Goal: Task Accomplishment & Management: Use online tool/utility

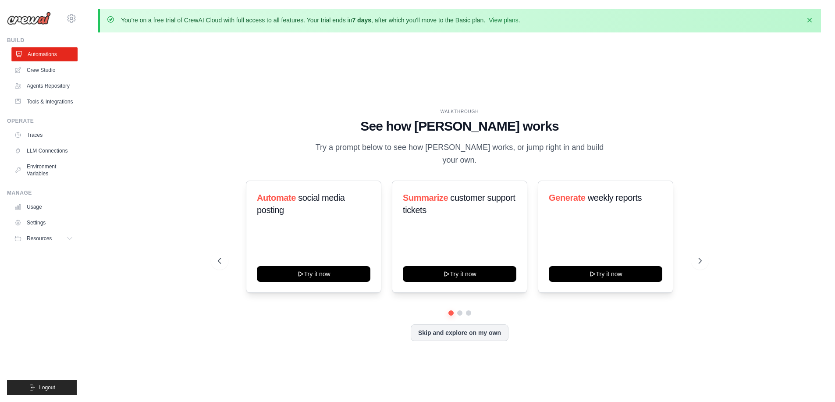
click at [48, 58] on link "Automations" at bounding box center [44, 54] width 66 height 14
click at [46, 71] on link "Crew Studio" at bounding box center [44, 70] width 66 height 14
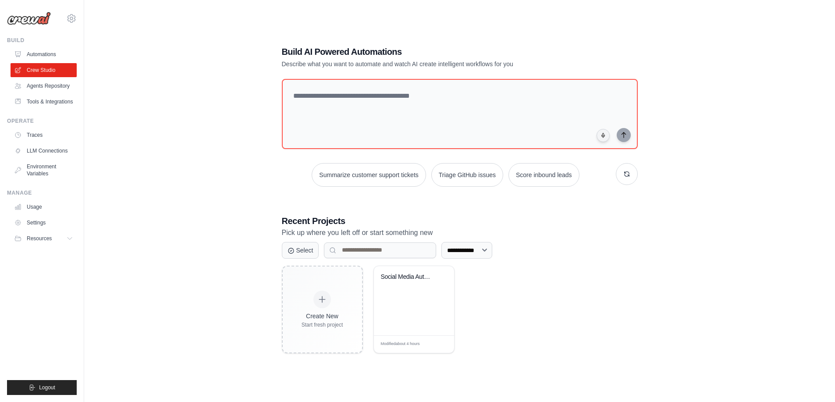
scroll to position [48, 0]
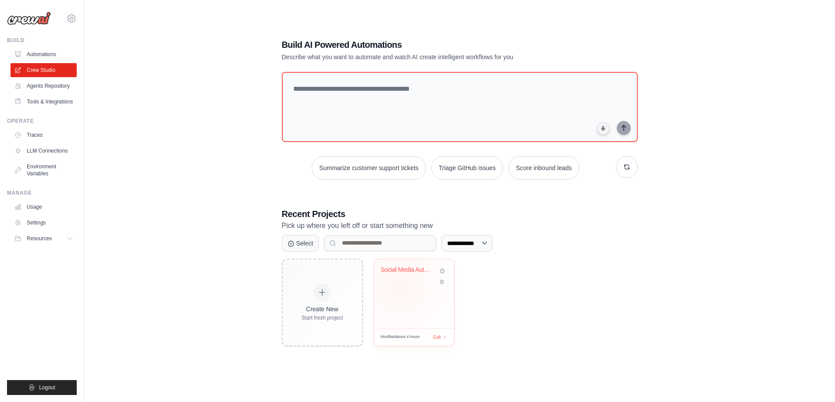
click at [400, 286] on div "Social Media Automation Suite" at bounding box center [414, 293] width 80 height 69
click at [44, 57] on link "Automations" at bounding box center [44, 54] width 66 height 14
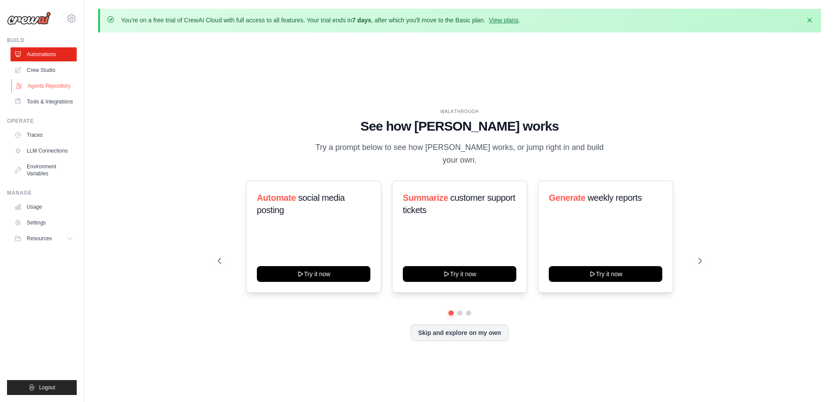
click at [57, 85] on link "Agents Repository" at bounding box center [44, 86] width 66 height 14
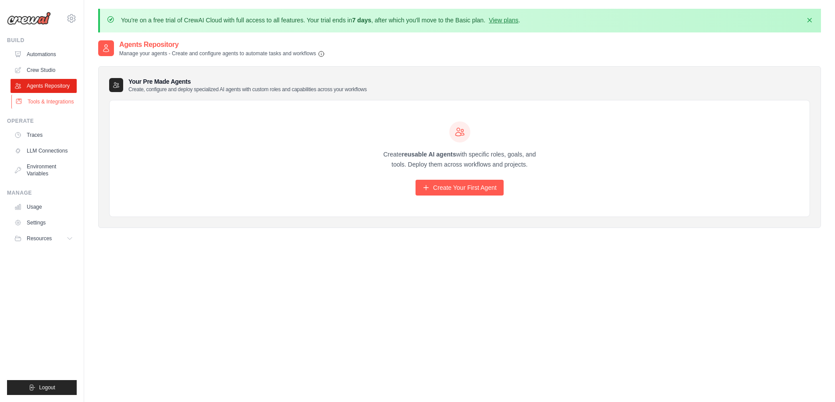
click at [54, 102] on link "Tools & Integrations" at bounding box center [44, 102] width 66 height 14
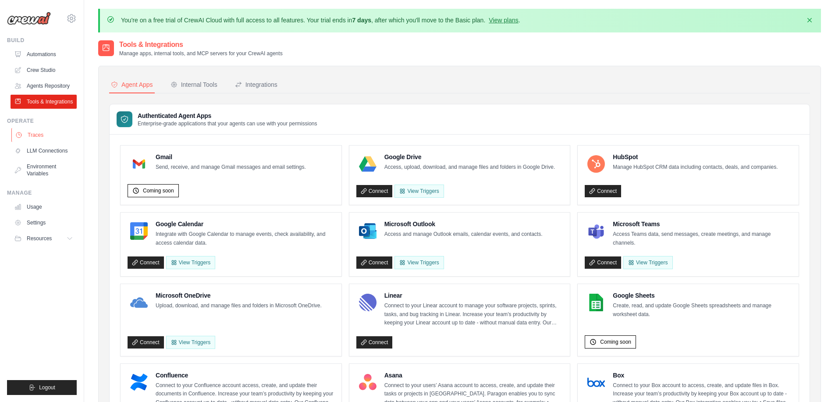
click at [33, 135] on link "Traces" at bounding box center [44, 135] width 66 height 14
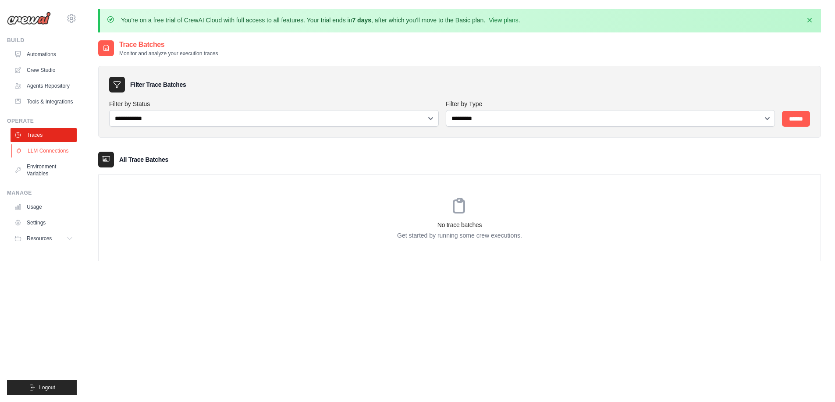
click at [46, 150] on link "LLM Connections" at bounding box center [44, 151] width 66 height 14
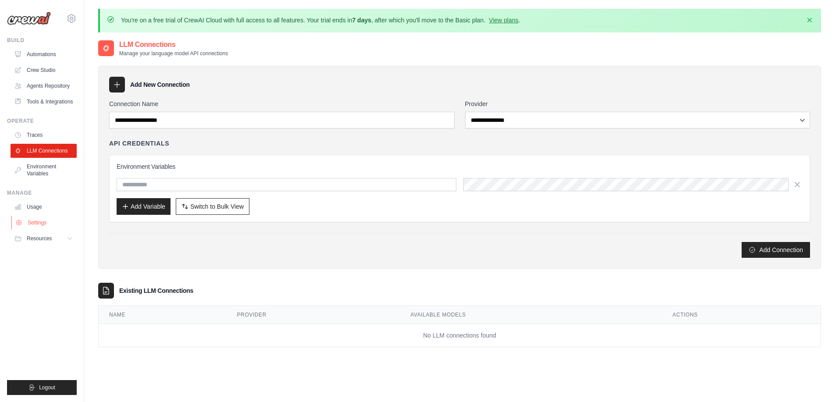
click at [36, 223] on link "Settings" at bounding box center [44, 223] width 66 height 14
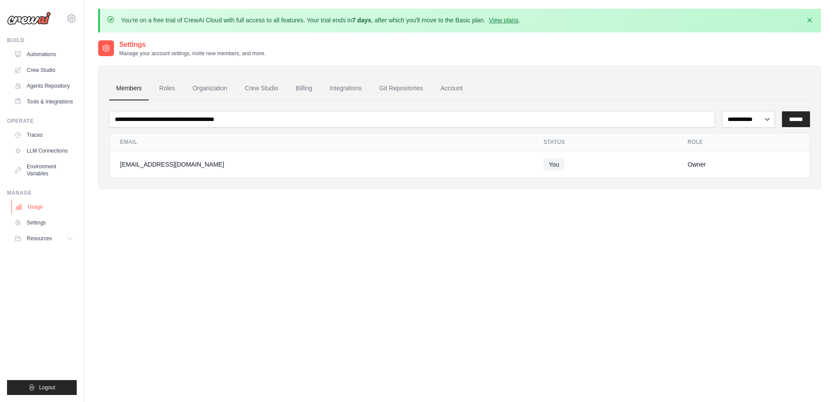
click at [37, 205] on link "Usage" at bounding box center [44, 207] width 66 height 14
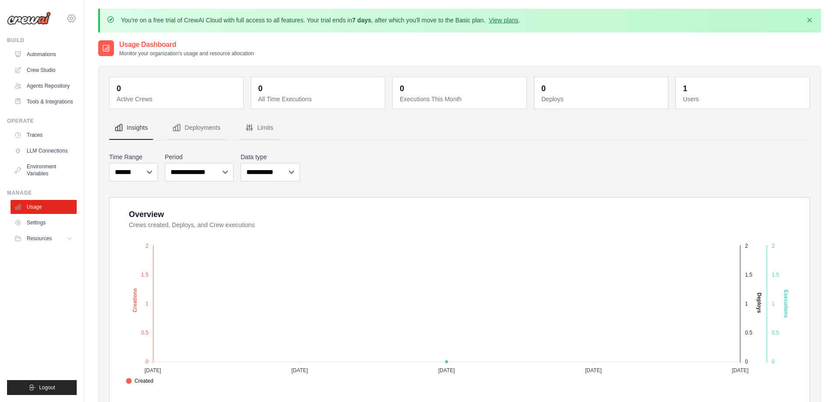
click at [75, 16] on icon at bounding box center [71, 18] width 11 height 11
click at [86, 50] on span "Settings" at bounding box center [108, 54] width 69 height 9
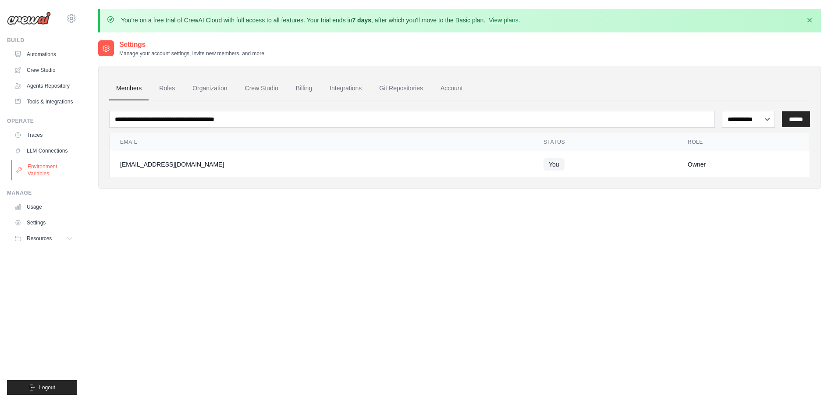
click at [37, 170] on link "Environment Variables" at bounding box center [44, 170] width 66 height 21
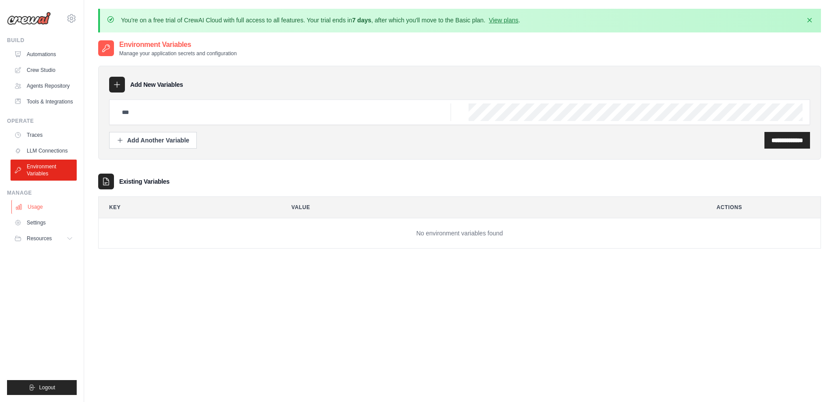
click at [39, 208] on link "Usage" at bounding box center [44, 207] width 66 height 14
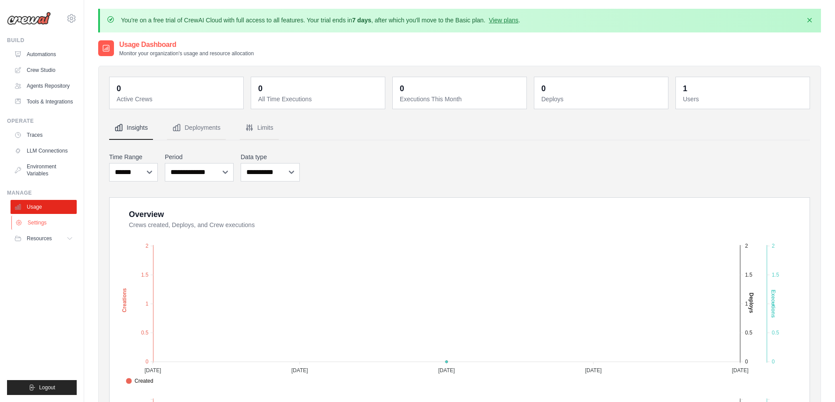
click at [37, 222] on link "Settings" at bounding box center [44, 223] width 66 height 14
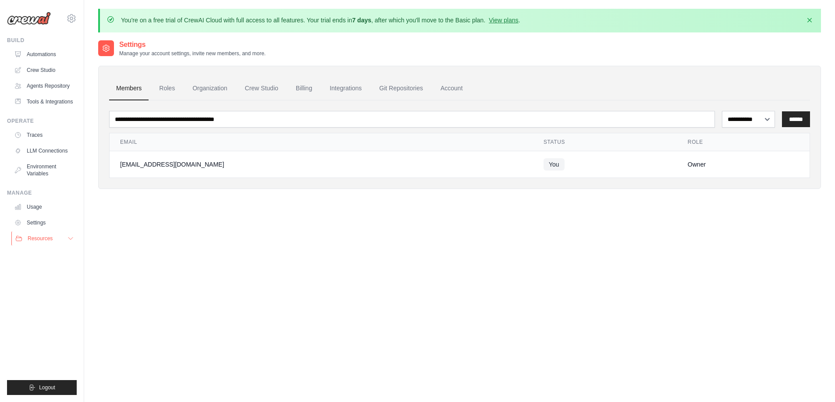
click at [36, 239] on span "Resources" at bounding box center [40, 238] width 25 height 7
click at [43, 57] on link "Automations" at bounding box center [44, 54] width 66 height 14
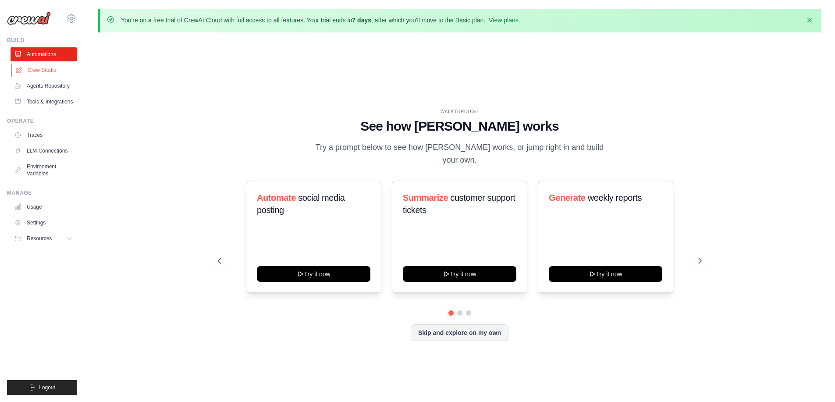
click at [43, 71] on link "Crew Studio" at bounding box center [44, 70] width 66 height 14
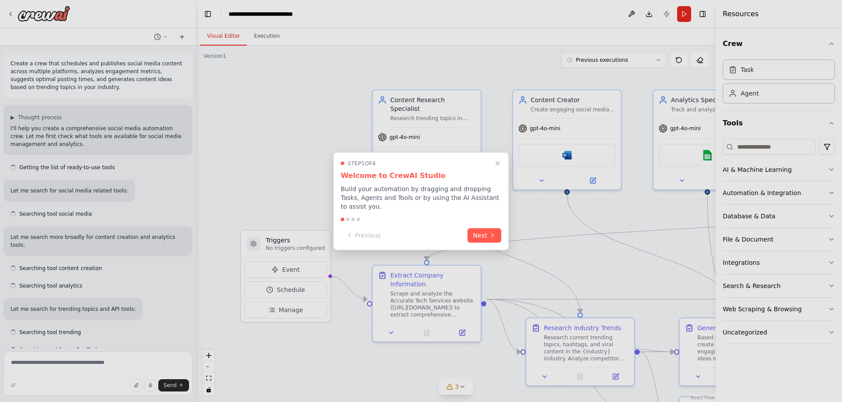
scroll to position [3341, 0]
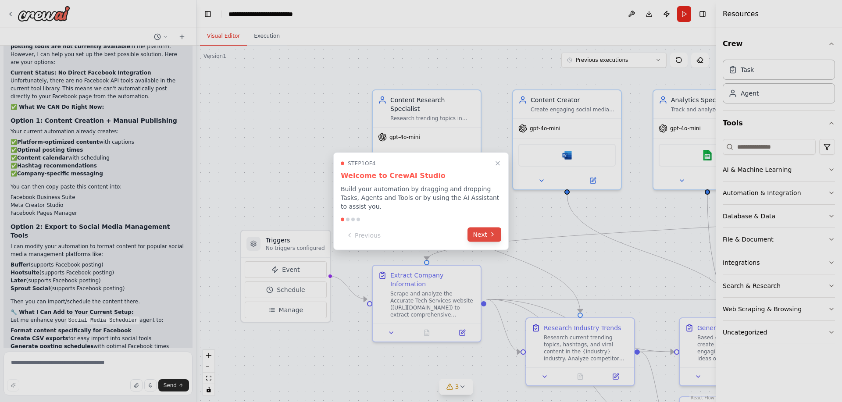
click at [487, 230] on button "Next" at bounding box center [484, 234] width 34 height 14
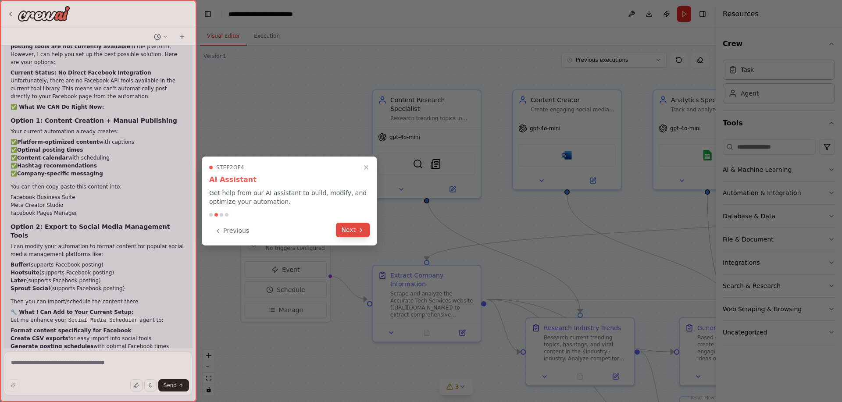
click at [365, 228] on button "Next" at bounding box center [353, 230] width 34 height 14
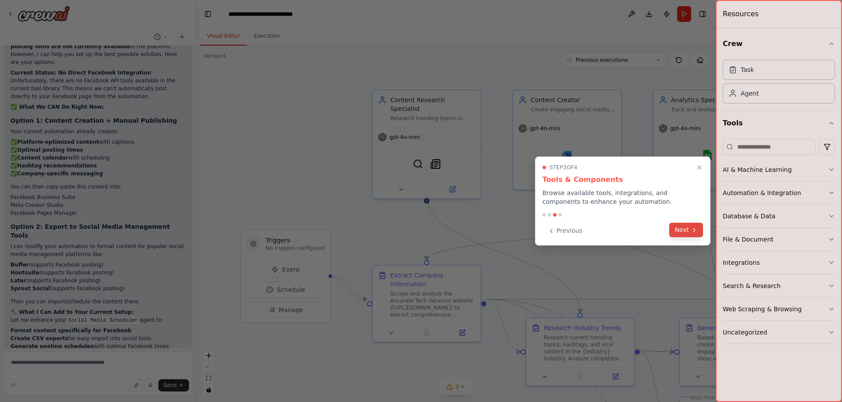
click at [681, 231] on button "Next" at bounding box center [686, 230] width 34 height 14
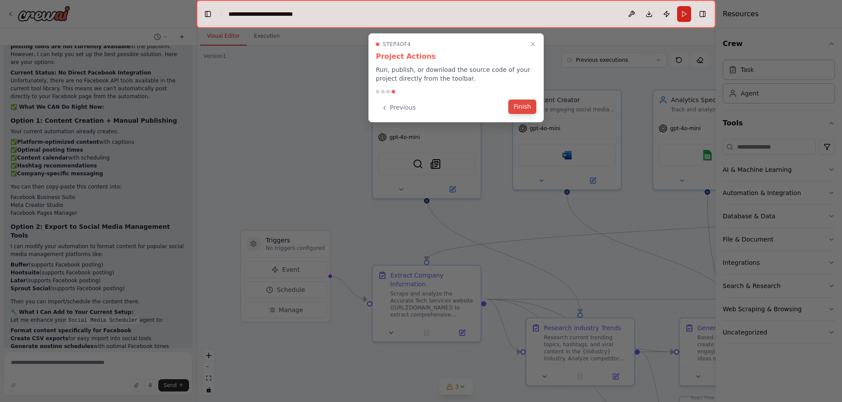
click at [524, 110] on button "Finish" at bounding box center [522, 107] width 28 height 14
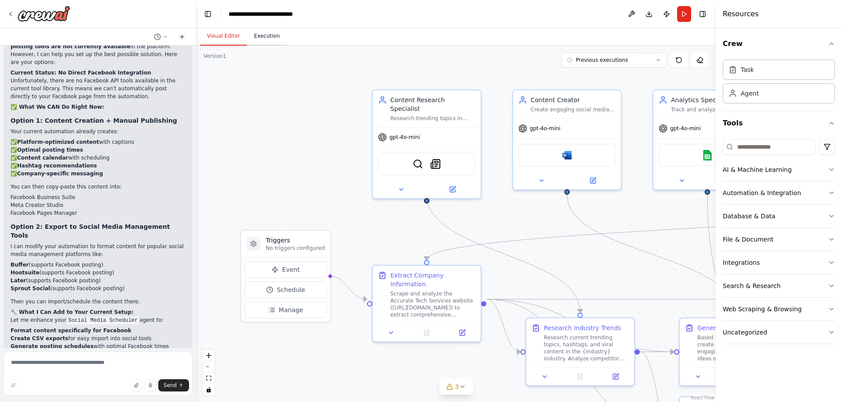
click at [265, 37] on button "Execution" at bounding box center [267, 36] width 40 height 18
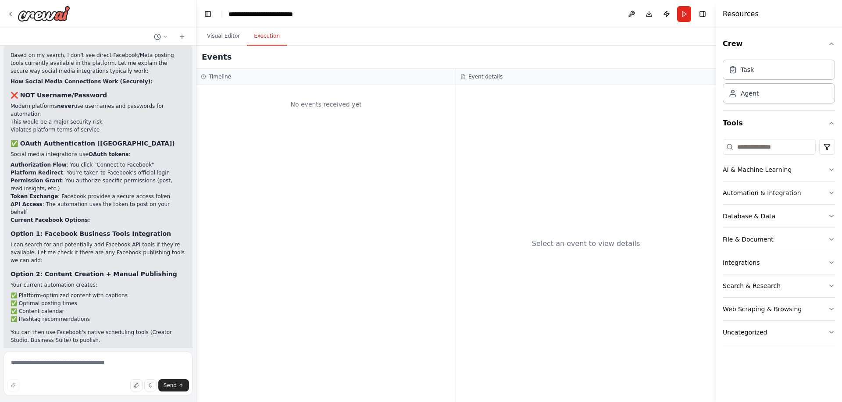
scroll to position [2640, 0]
click at [27, 17] on img at bounding box center [44, 14] width 53 height 16
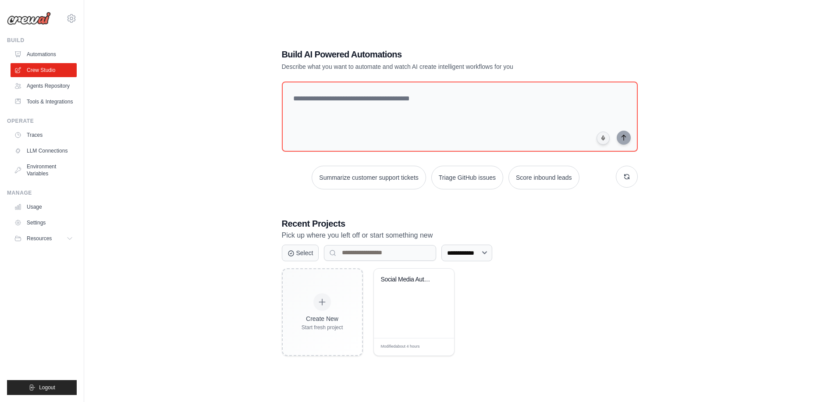
scroll to position [48, 0]
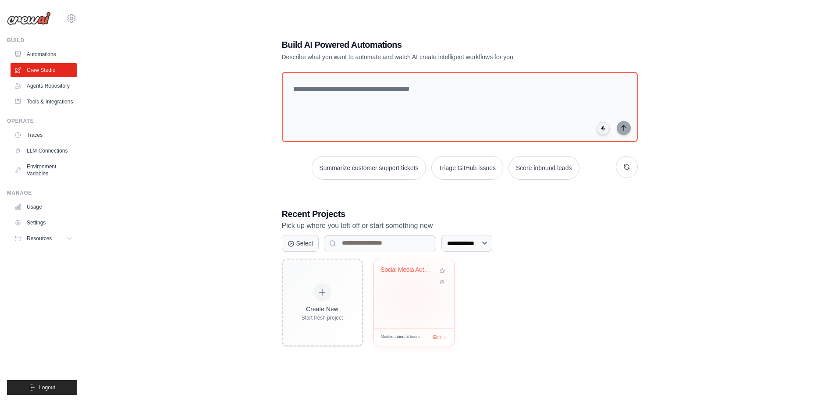
click at [411, 295] on div "Social Media Automation Suite" at bounding box center [414, 293] width 80 height 69
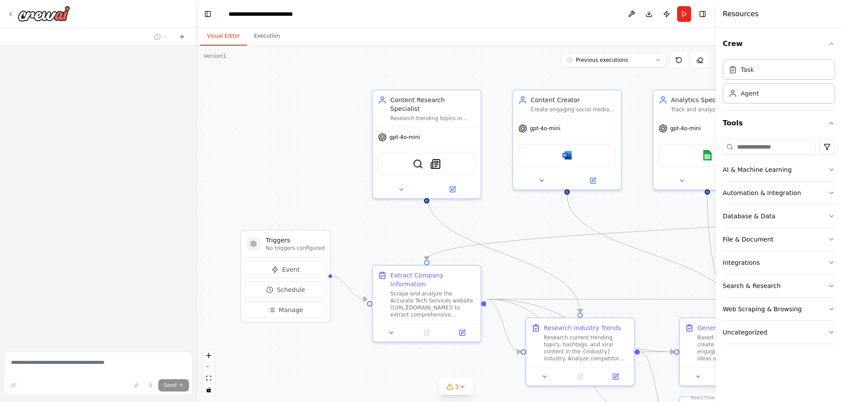
scroll to position [3341, 0]
